Goal: Check status: Check status

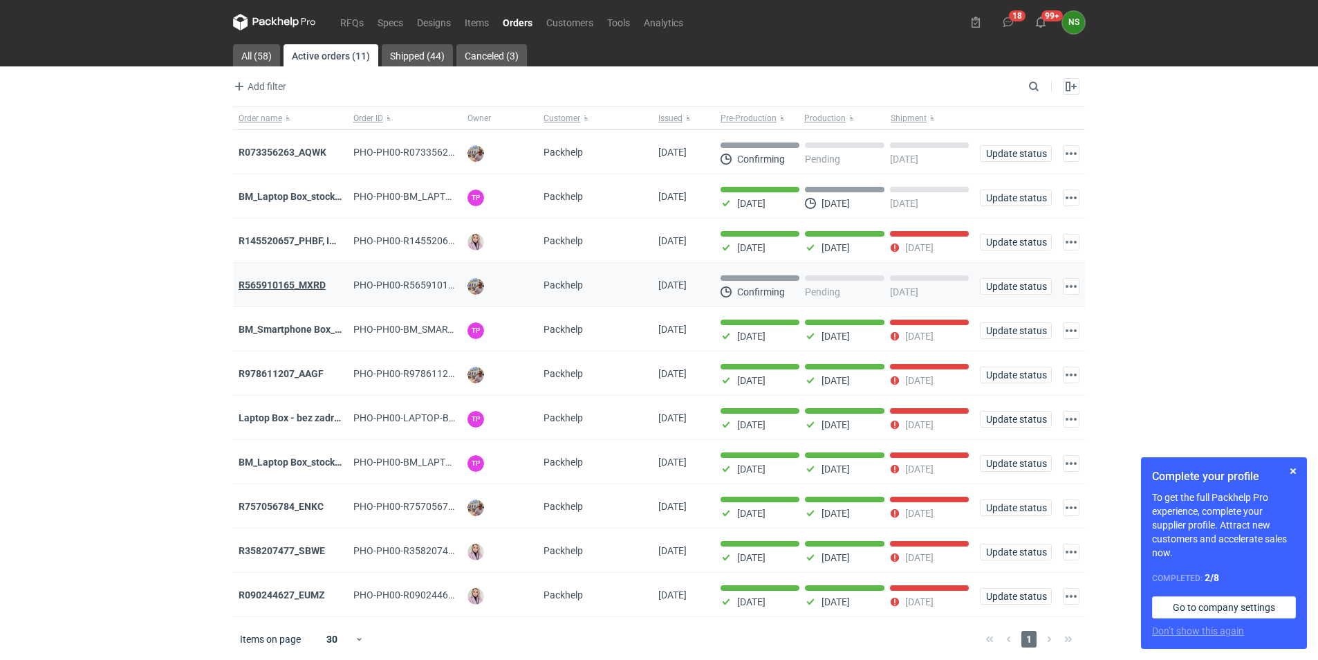
click at [295, 286] on strong "R565910165_MXRD" at bounding box center [282, 284] width 87 height 11
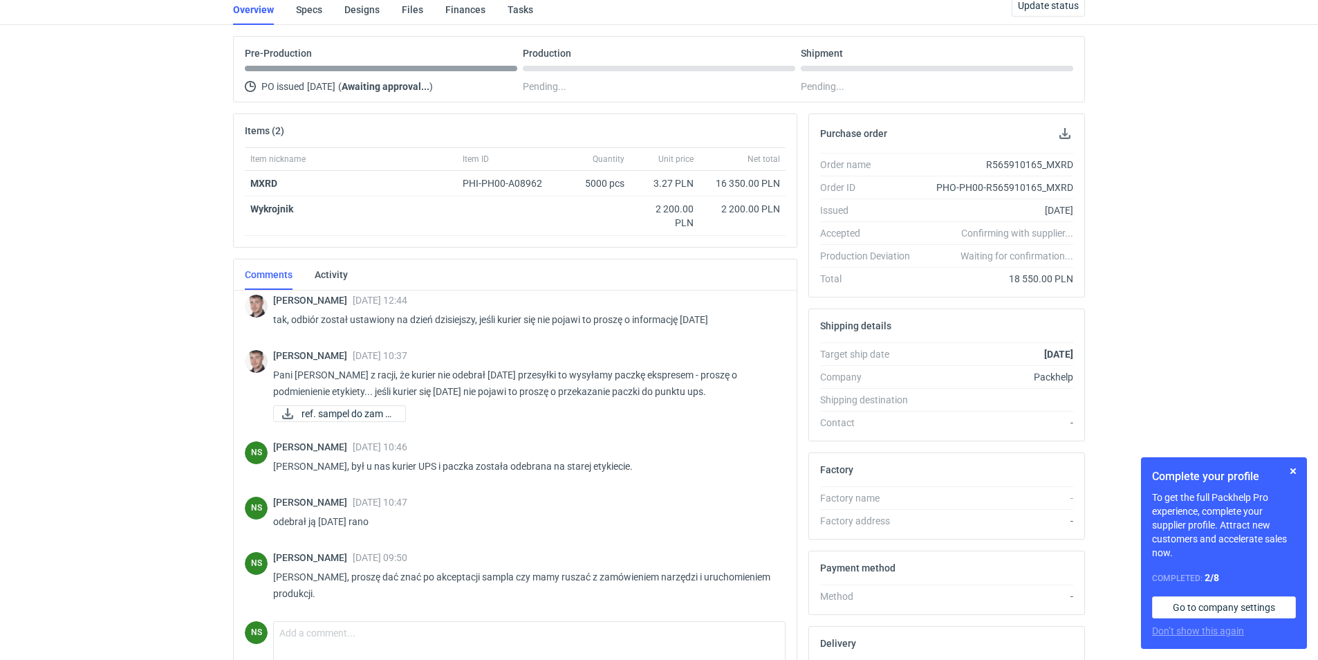
scroll to position [122, 0]
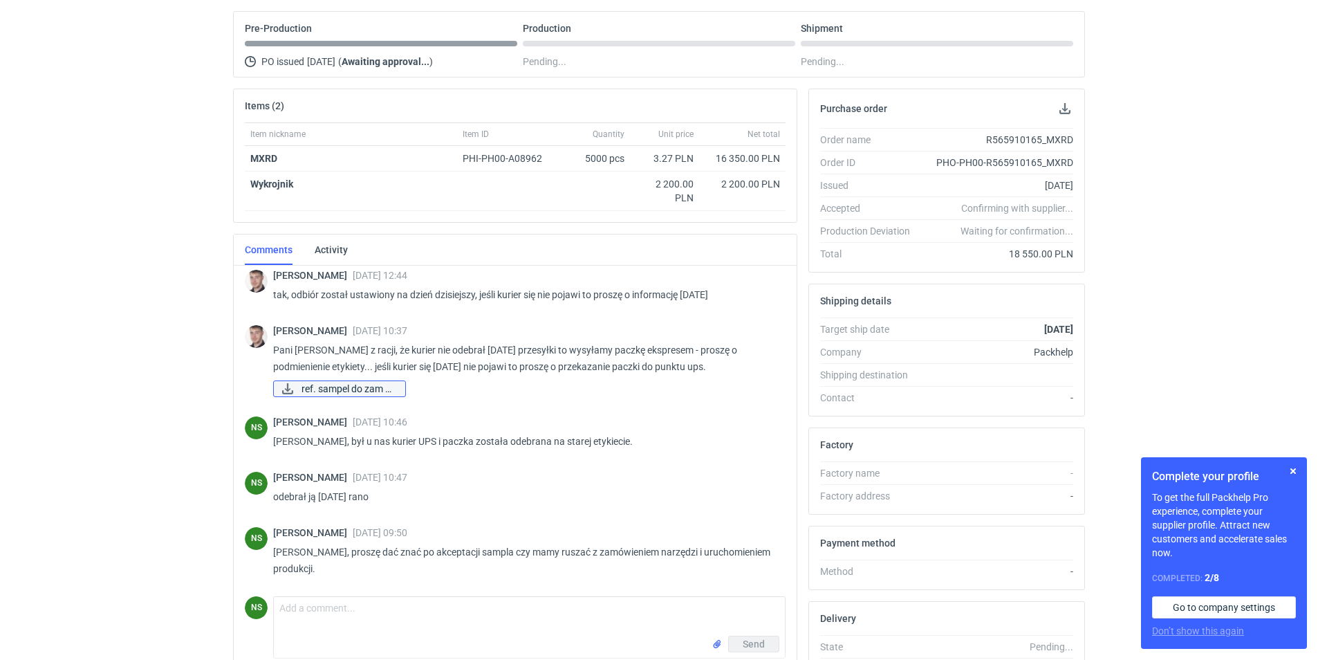
click at [368, 387] on span "ref. sampel do zam R..." at bounding box center [347, 388] width 93 height 15
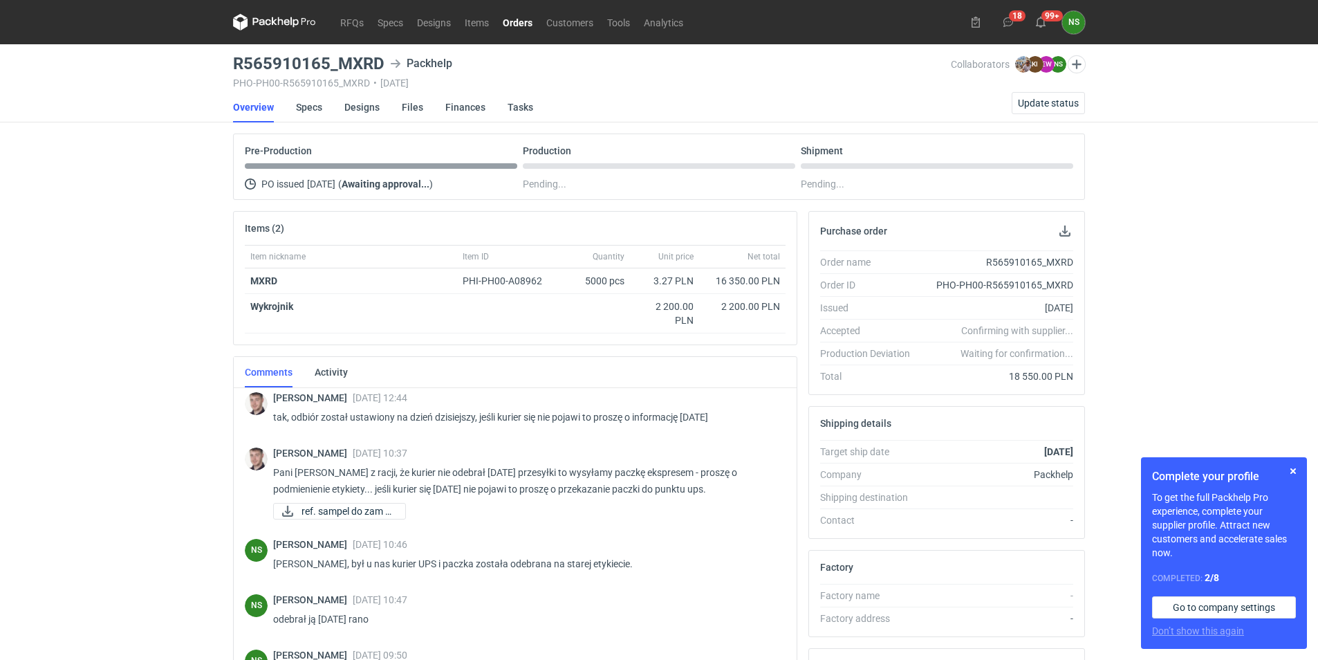
click at [521, 22] on link "Orders" at bounding box center [518, 22] width 44 height 17
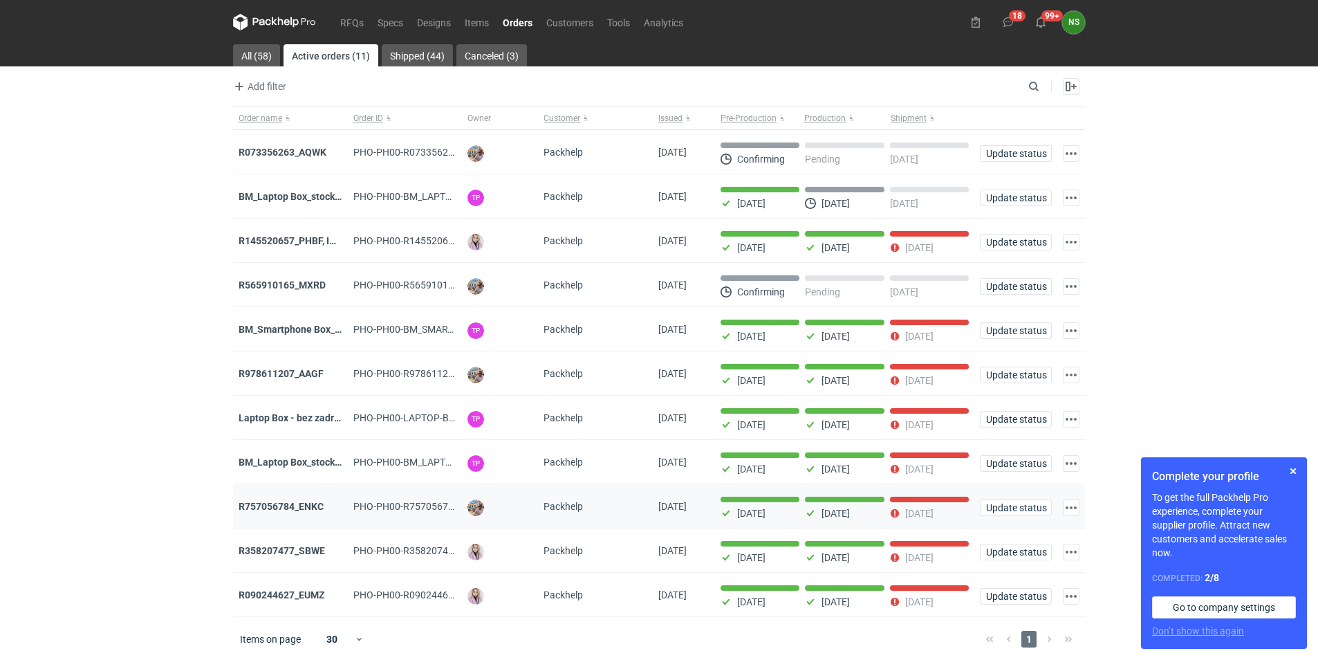
scroll to position [9, 0]
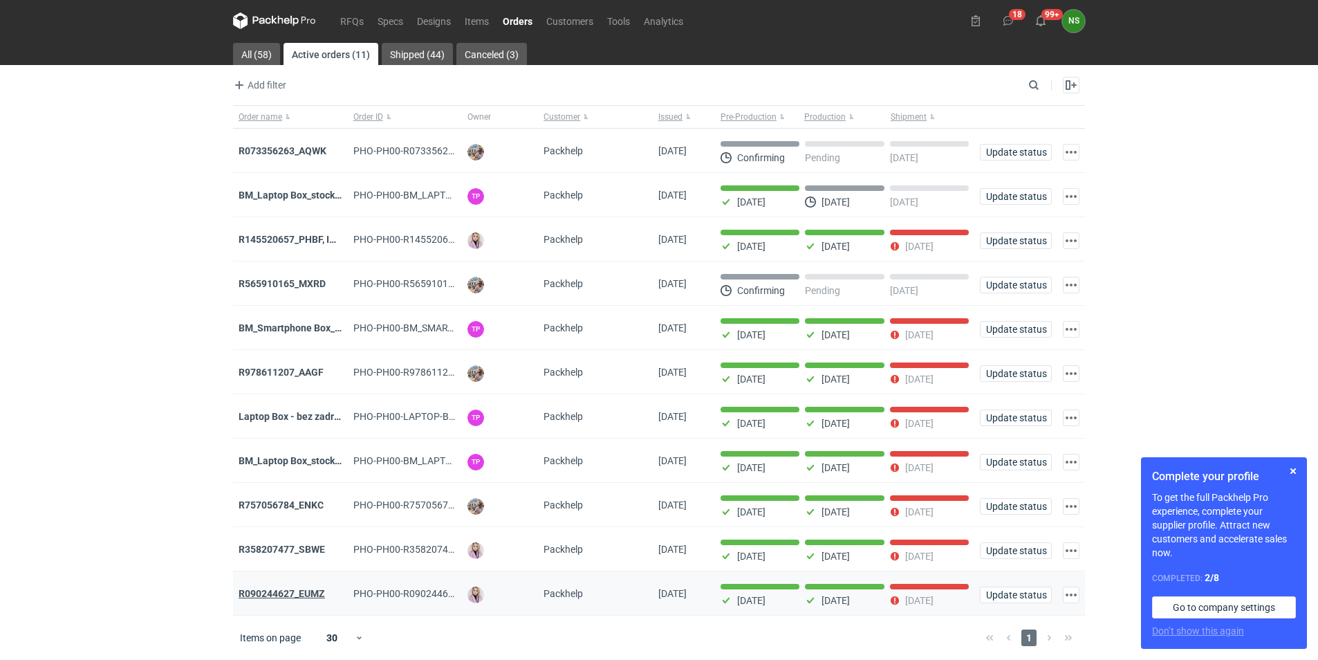
click at [306, 591] on strong "R090244627_EUMZ" at bounding box center [282, 593] width 86 height 11
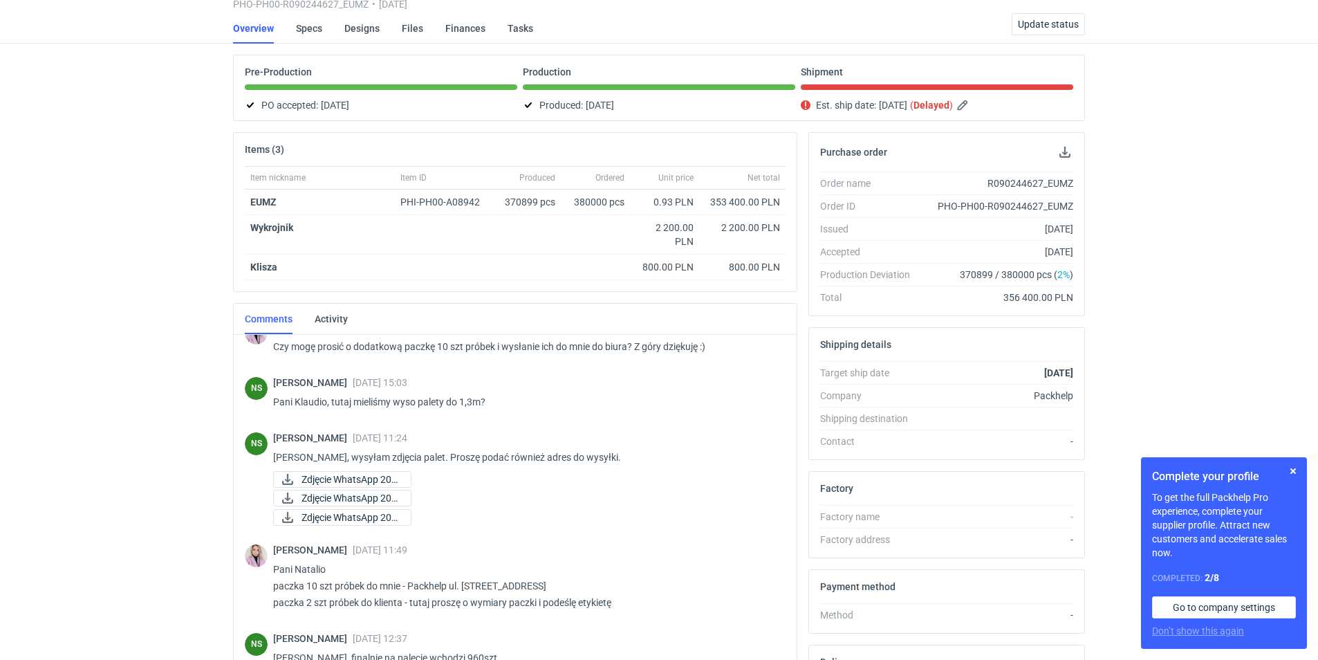
scroll to position [966, 0]
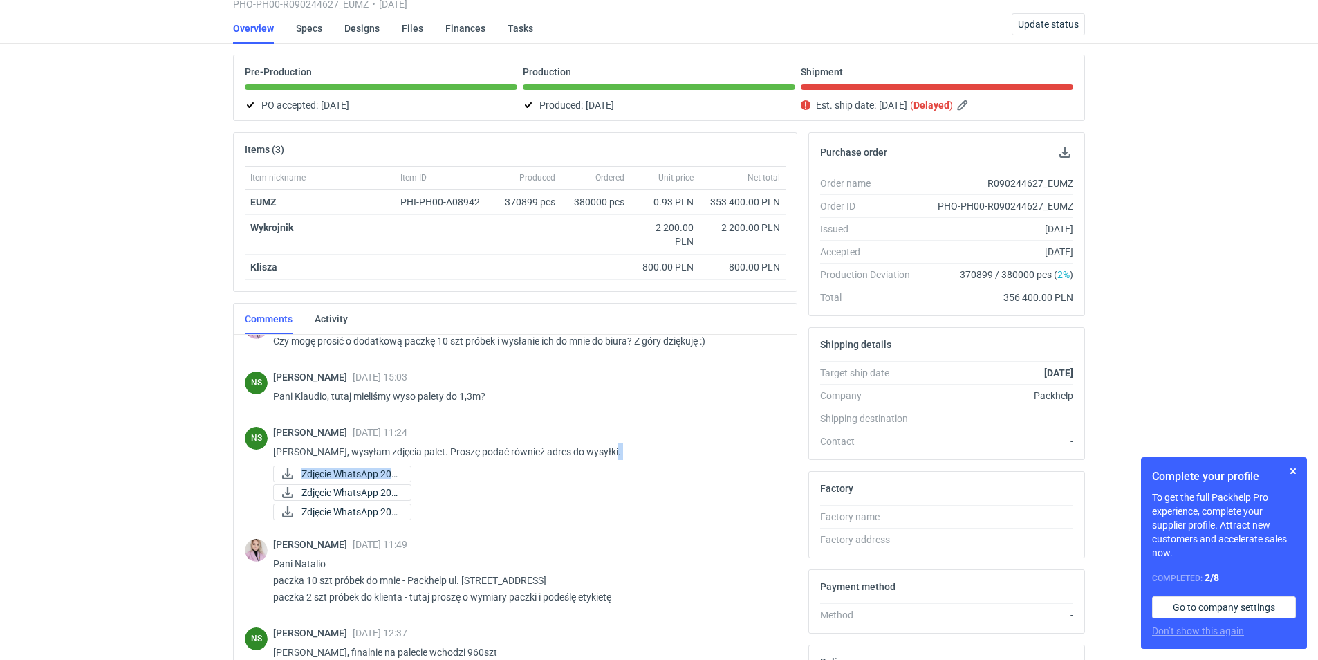
drag, startPoint x: 780, startPoint y: 467, endPoint x: 778, endPoint y: 491, distance: 23.6
click at [778, 491] on div "NS [PERSON_NAME] [DATE] 11:24 [PERSON_NAME], wysyłam zdjęcia palet. Proszę poda…" at bounding box center [515, 474] width 541 height 113
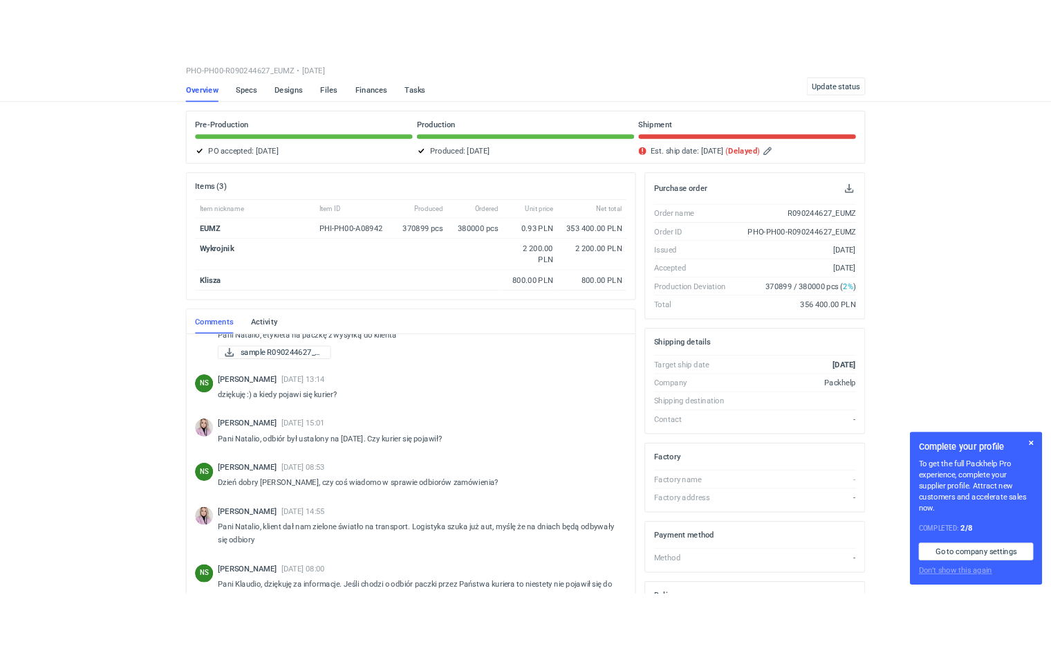
scroll to position [2089, 0]
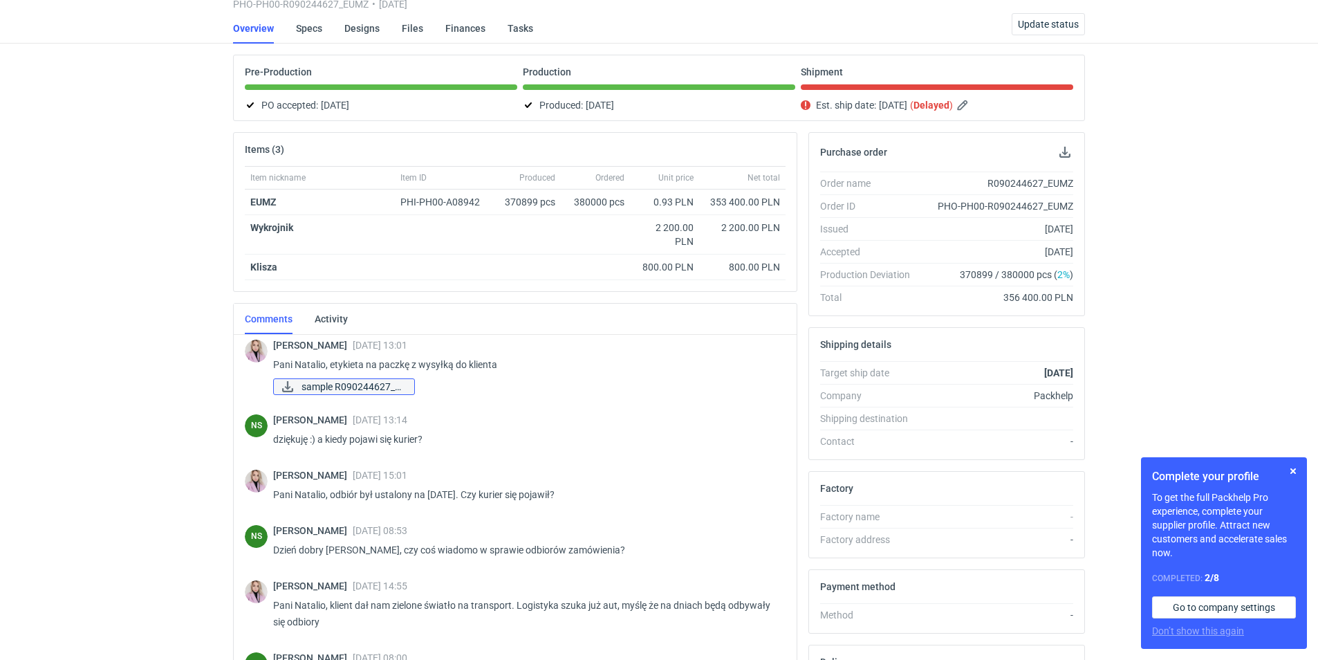
click at [353, 394] on span "sample R090244627_E..." at bounding box center [352, 386] width 102 height 15
